Goal: Information Seeking & Learning: Learn about a topic

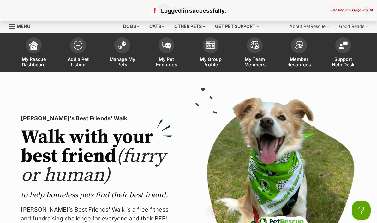
click at [123, 48] on img at bounding box center [122, 45] width 9 height 8
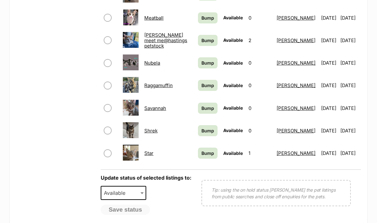
scroll to position [515, 0]
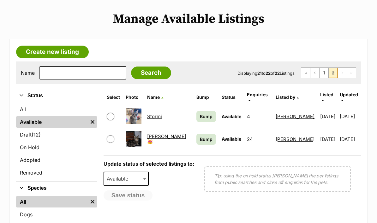
scroll to position [140, 0]
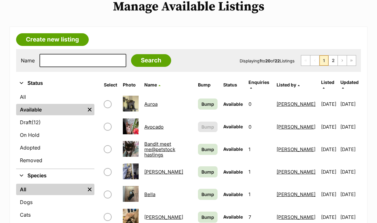
scroll to position [136, 0]
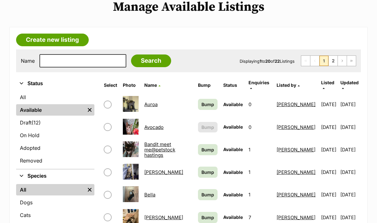
click at [160, 143] on link "Bandit meet me@petstock hastings" at bounding box center [159, 149] width 31 height 17
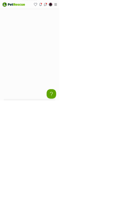
scroll to position [806, 0]
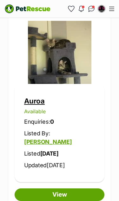
scroll to position [376, 0]
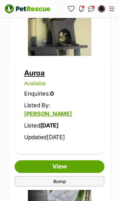
scroll to position [441, 0]
click at [60, 161] on link "View" at bounding box center [59, 167] width 89 height 13
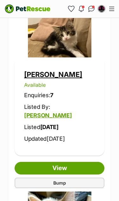
scroll to position [1438, 0]
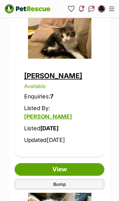
click at [58, 163] on link "View" at bounding box center [59, 169] width 89 height 13
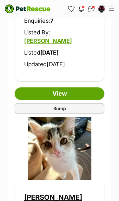
scroll to position [1548, 0]
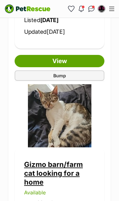
scroll to position [1744, 0]
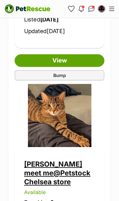
scroll to position [1960, 0]
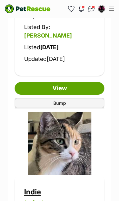
scroll to position [2147, 0]
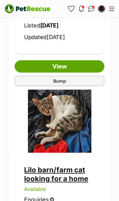
scroll to position [2558, 0]
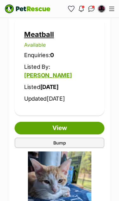
scroll to position [3097, 0]
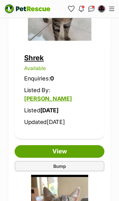
scroll to position [4074, 0]
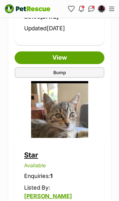
scroll to position [4166, 0]
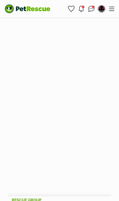
scroll to position [802, 0]
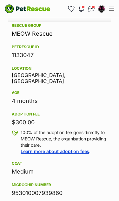
scroll to position [979, 0]
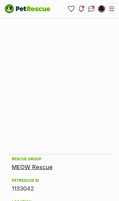
scroll to position [866, 0]
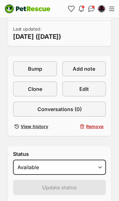
scroll to position [274, 0]
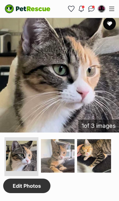
click at [60, 150] on img at bounding box center [58, 156] width 34 height 34
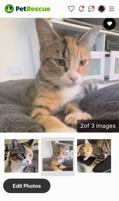
click at [91, 156] on img at bounding box center [94, 156] width 34 height 34
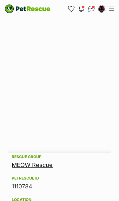
scroll to position [842, 0]
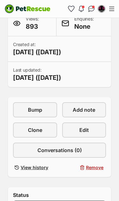
scroll to position [237, 0]
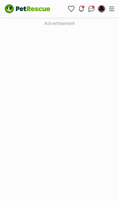
scroll to position [743, 0]
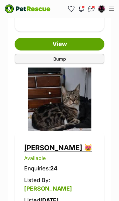
scroll to position [563, 0]
